Goal: Contribute content

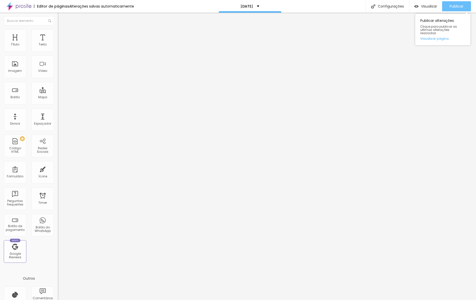
click at [456, 5] on span "Publicar" at bounding box center [457, 6] width 14 height 4
click at [421, 8] on span "Visualizar" at bounding box center [429, 6] width 16 height 4
click at [58, 53] on span "Editar perguntas" at bounding box center [72, 51] width 29 height 4
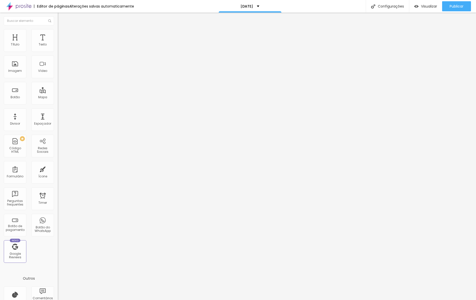
drag, startPoint x: 202, startPoint y: 164, endPoint x: 236, endPoint y: 163, distance: 34.4
drag, startPoint x: 231, startPoint y: 170, endPoint x: 235, endPoint y: 170, distance: 4.0
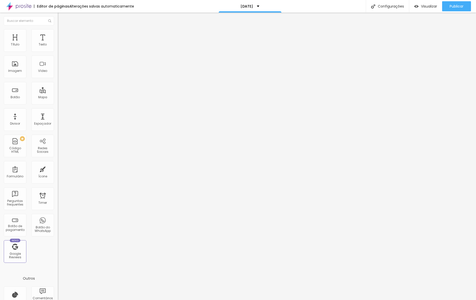
drag, startPoint x: 311, startPoint y: 172, endPoint x: 329, endPoint y: 199, distance: 32.8
click at [457, 7] on span "Publicar" at bounding box center [457, 6] width 14 height 4
click at [455, 6] on span "Publicar" at bounding box center [457, 6] width 14 height 4
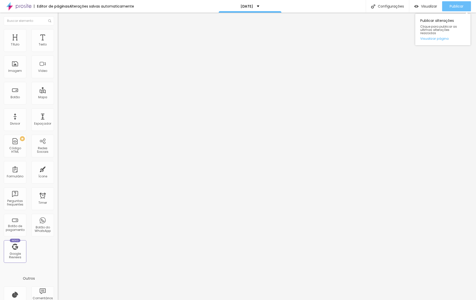
click at [455, 5] on span "Publicar" at bounding box center [457, 6] width 14 height 4
click at [62, 17] on img "button" at bounding box center [64, 18] width 4 height 4
click at [58, 43] on span "Adicionar imagem" at bounding box center [74, 41] width 32 height 4
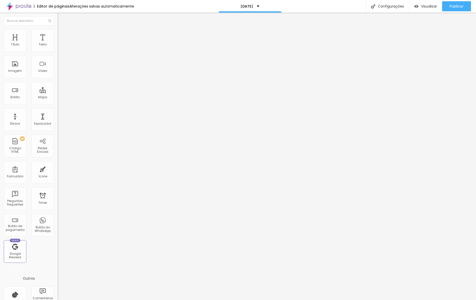
click at [58, 32] on li "Estilo" at bounding box center [87, 31] width 58 height 5
type input "95"
type input "65"
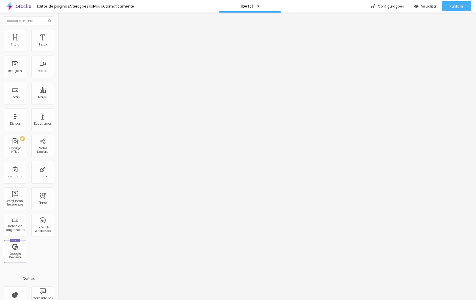
type input "65"
type input "60"
type input "55"
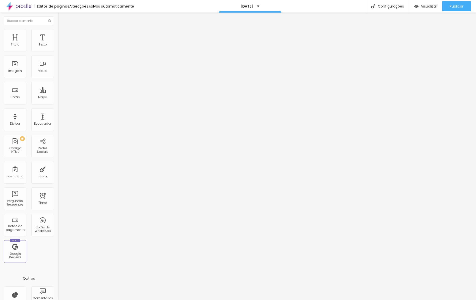
type input "50"
type input "45"
type input "40"
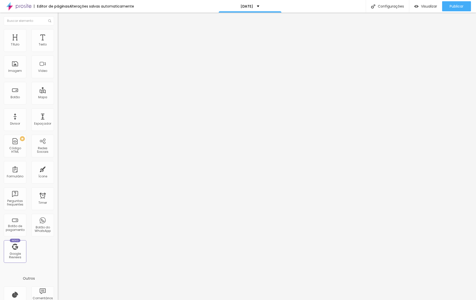
type input "40"
type input "35"
type input "30"
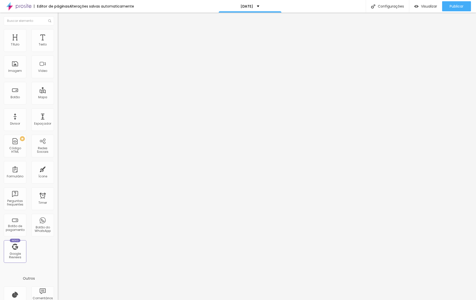
type input "25"
type input "20"
type input "15"
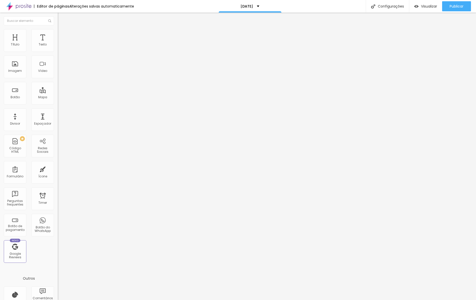
type input "15"
type input "20"
drag, startPoint x: 52, startPoint y: 53, endPoint x: 11, endPoint y: 55, distance: 41.3
type input "20"
click at [58, 52] on input "range" at bounding box center [74, 49] width 32 height 4
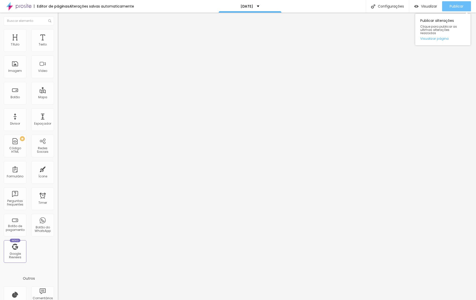
click at [457, 4] on span "Publicar" at bounding box center [457, 6] width 14 height 4
